Goal: Transaction & Acquisition: Purchase product/service

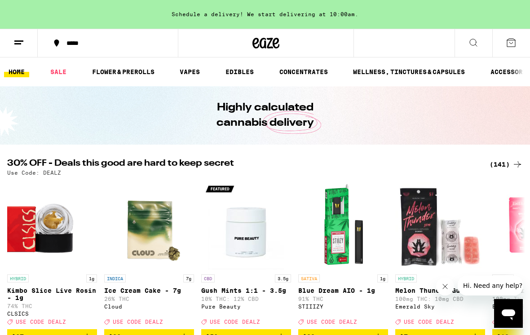
click at [467, 54] on button at bounding box center [473, 43] width 38 height 28
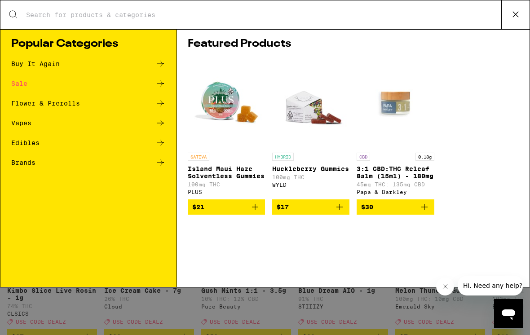
click at [415, 19] on input "Search for Products" at bounding box center [263, 15] width 475 height 8
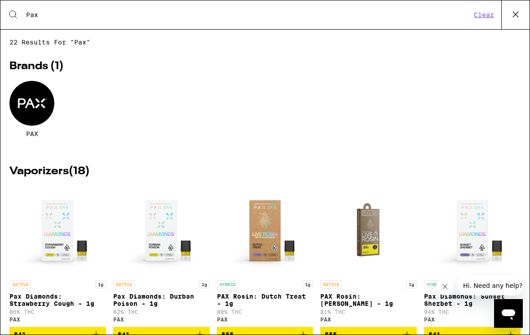
type input "Pax"
click at [37, 134] on span "PAX" at bounding box center [32, 133] width 12 height 7
click at [34, 119] on div at bounding box center [31, 103] width 45 height 45
